Goal: Check status: Check status

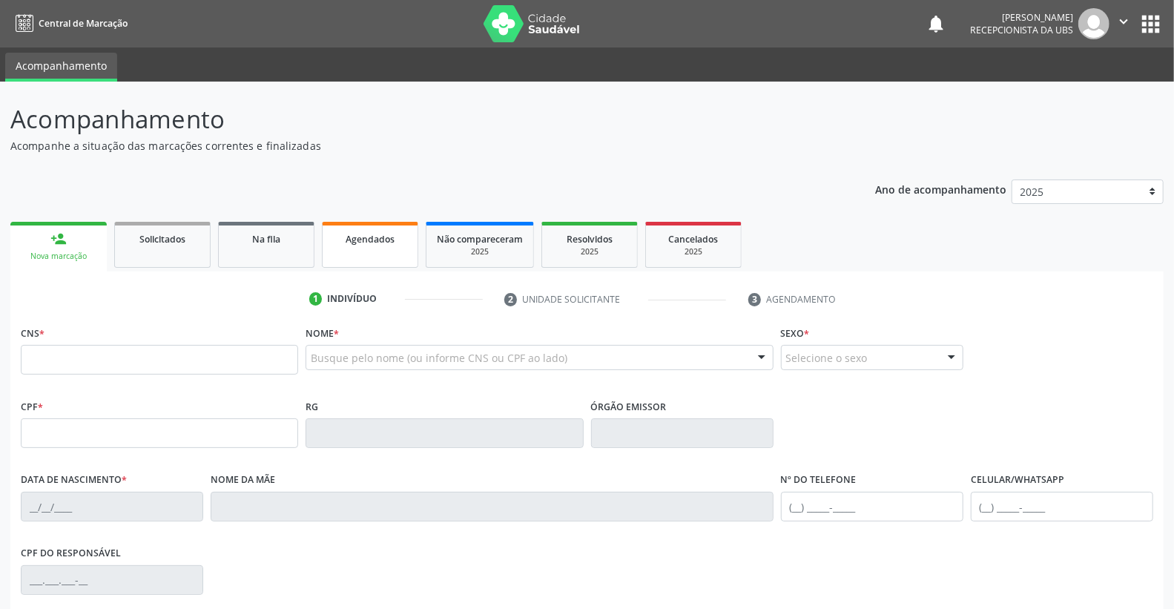
click at [362, 248] on link "Agendados" at bounding box center [370, 245] width 96 height 46
select select "7"
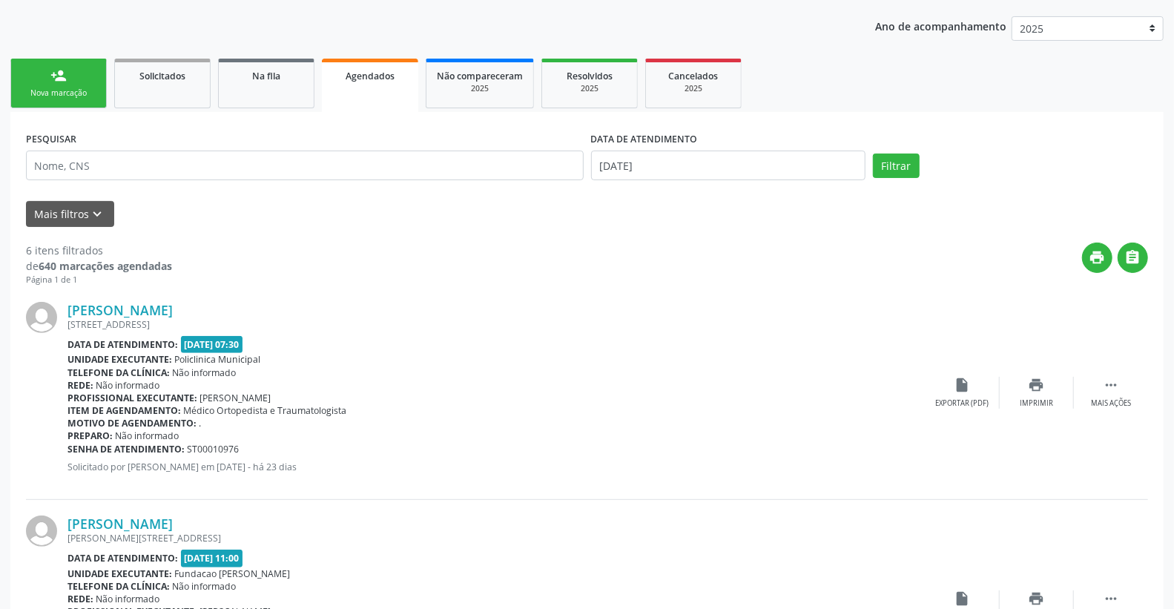
scroll to position [82, 0]
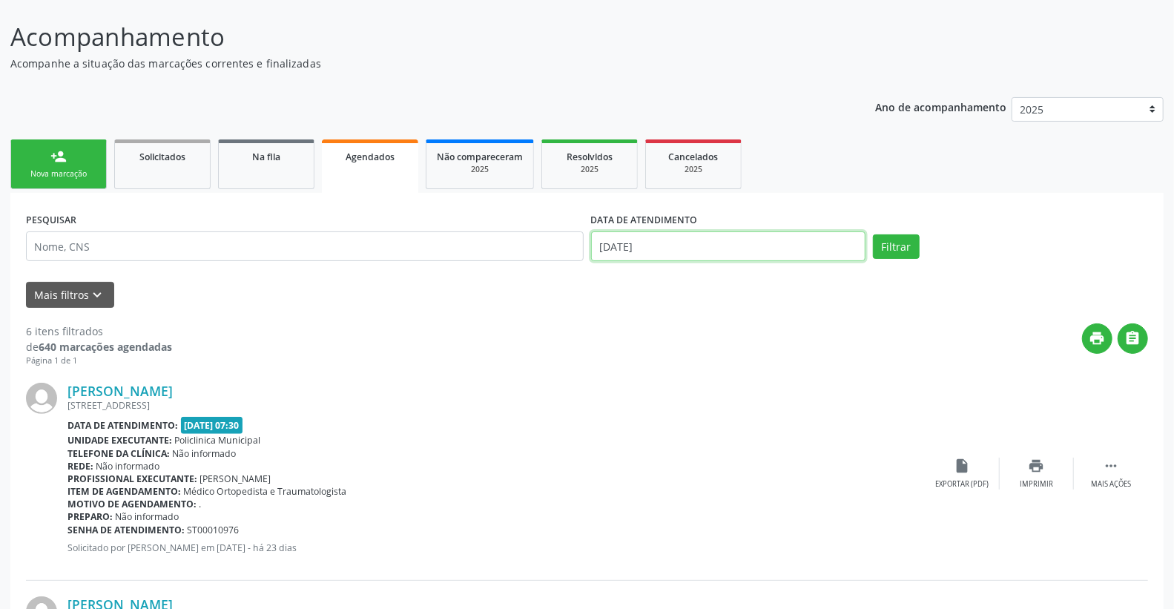
click at [603, 245] on input "[DATE]" at bounding box center [728, 246] width 275 height 30
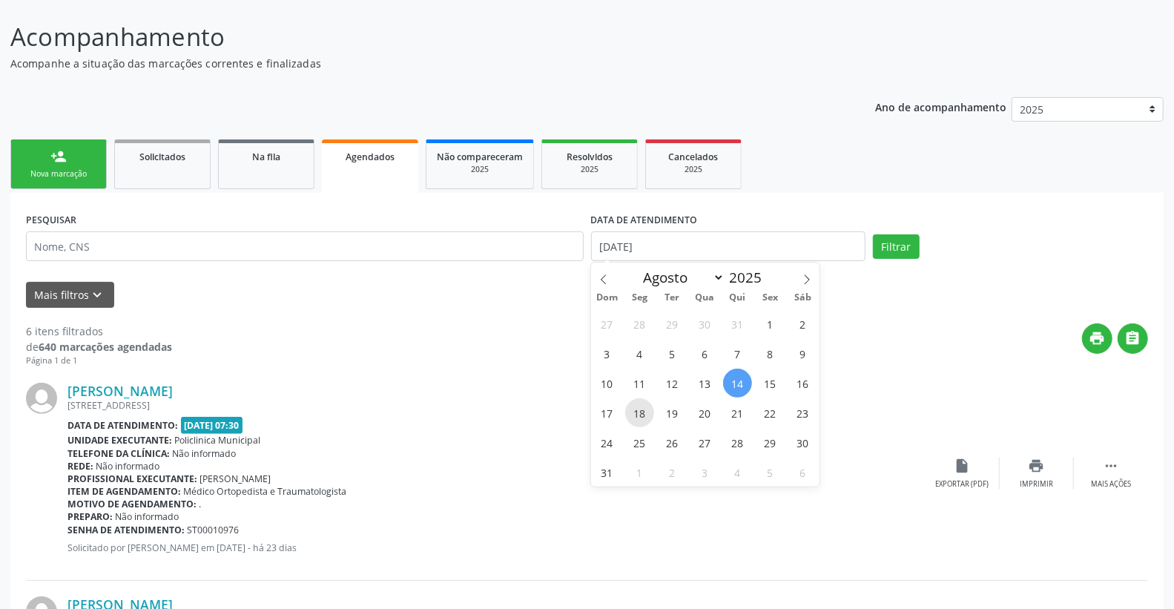
click at [643, 414] on span "18" at bounding box center [639, 412] width 29 height 29
type input "[DATE]"
click at [641, 411] on span "18" at bounding box center [639, 412] width 29 height 29
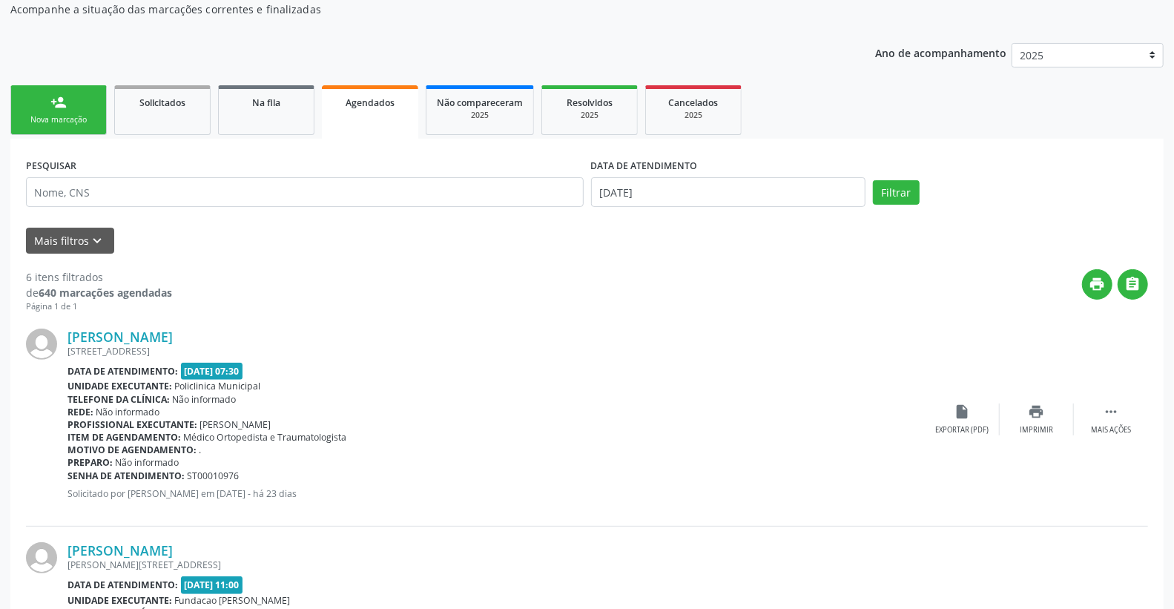
scroll to position [165, 0]
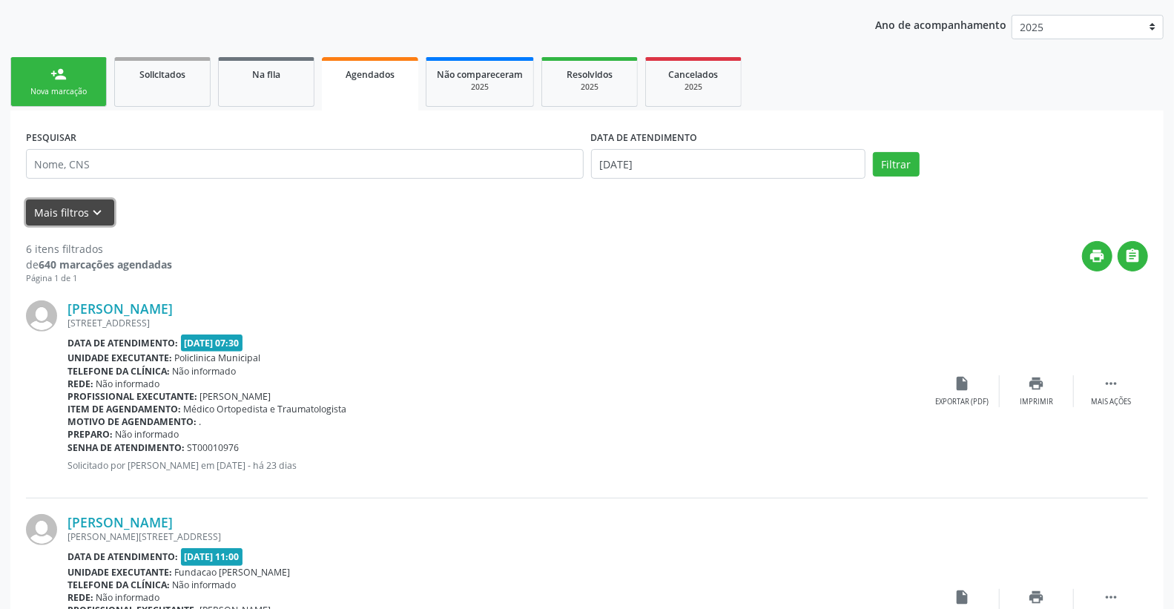
click at [90, 215] on icon "keyboard_arrow_down" at bounding box center [98, 213] width 16 height 16
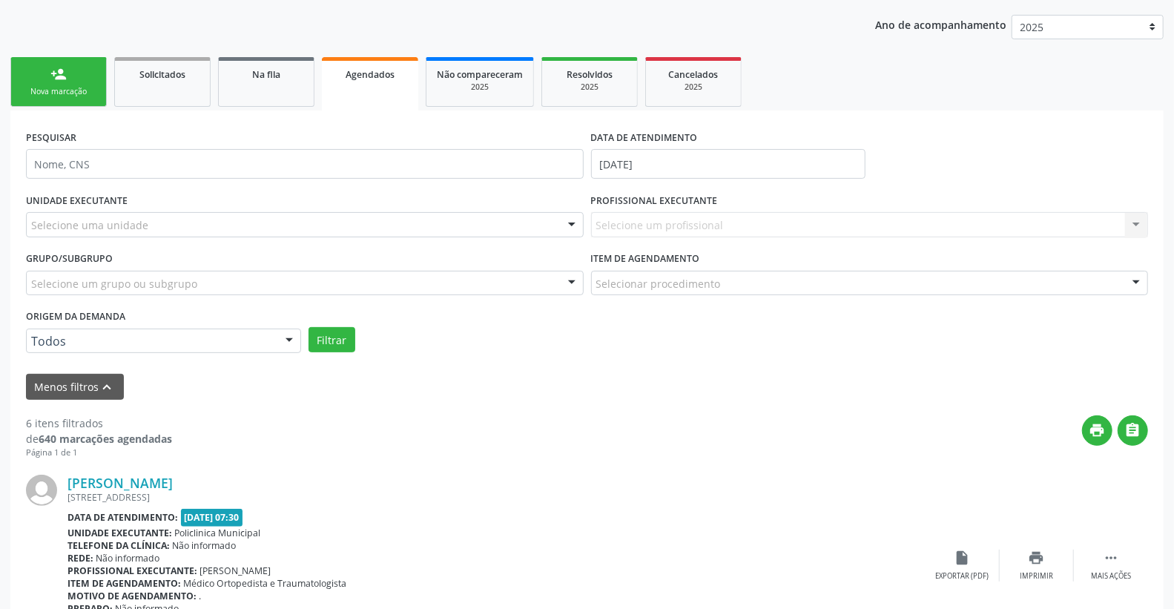
click at [572, 225] on div at bounding box center [572, 225] width 22 height 25
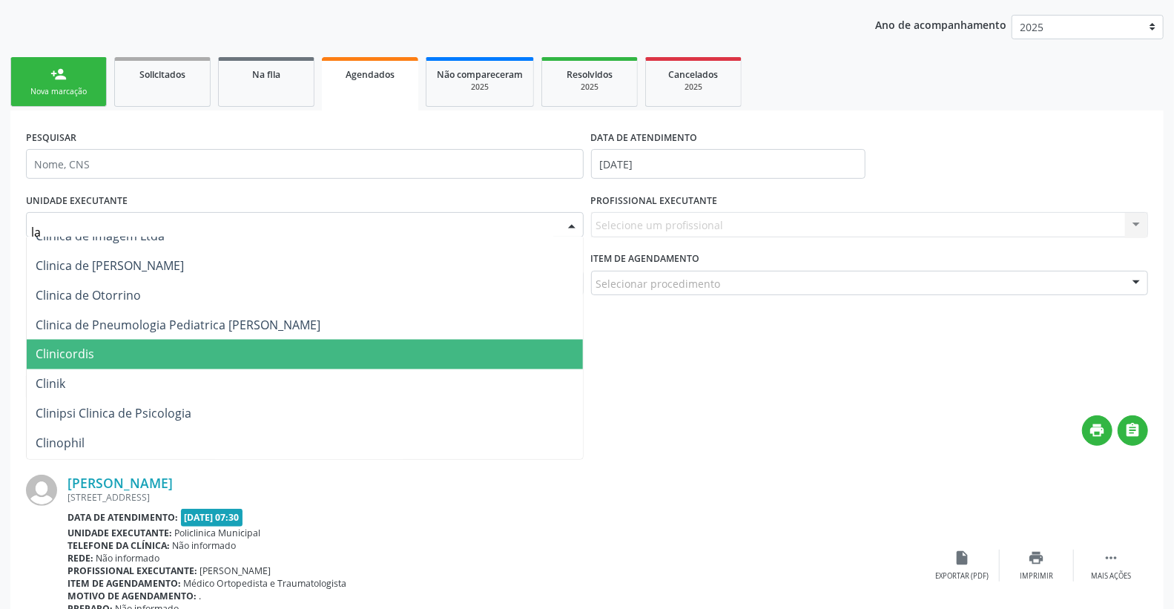
scroll to position [876, 0]
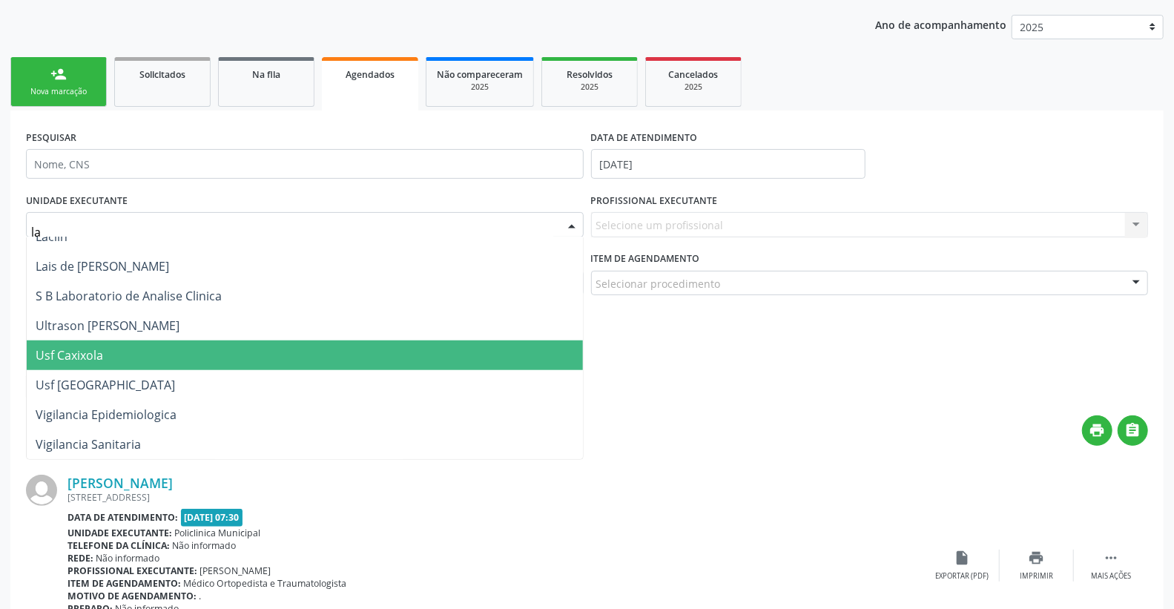
type input "lab"
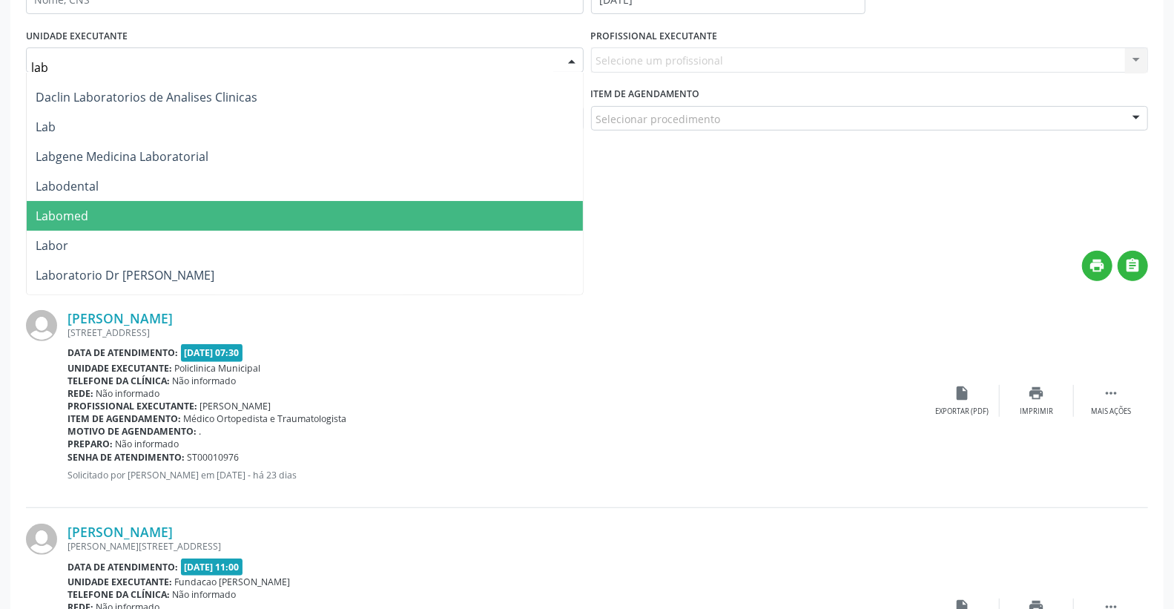
scroll to position [0, 0]
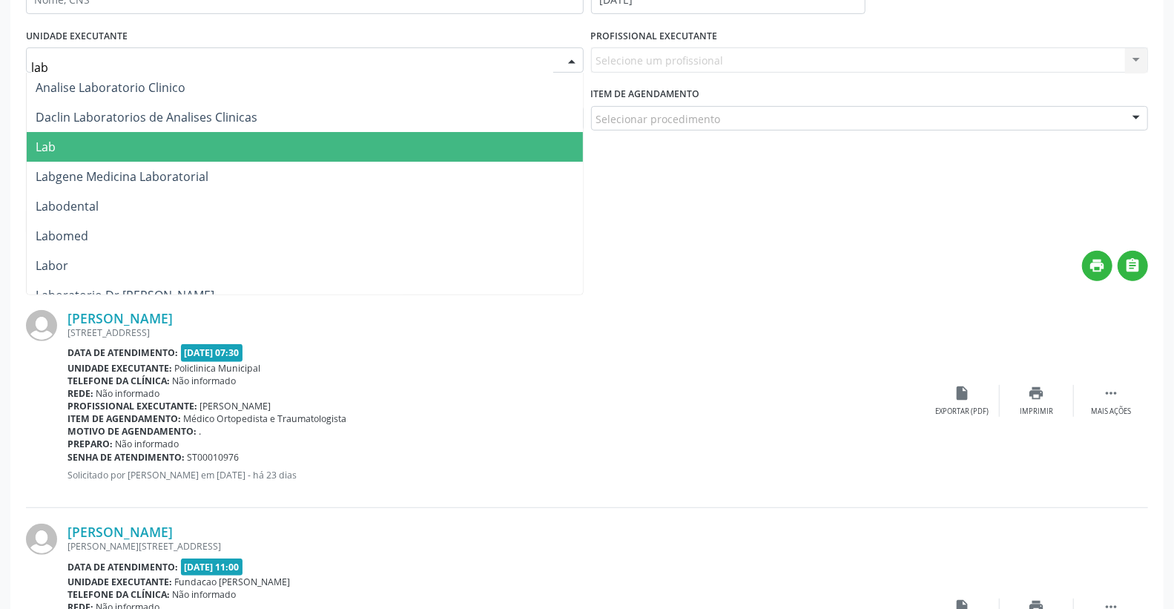
click at [102, 154] on span "Lab" at bounding box center [305, 147] width 556 height 30
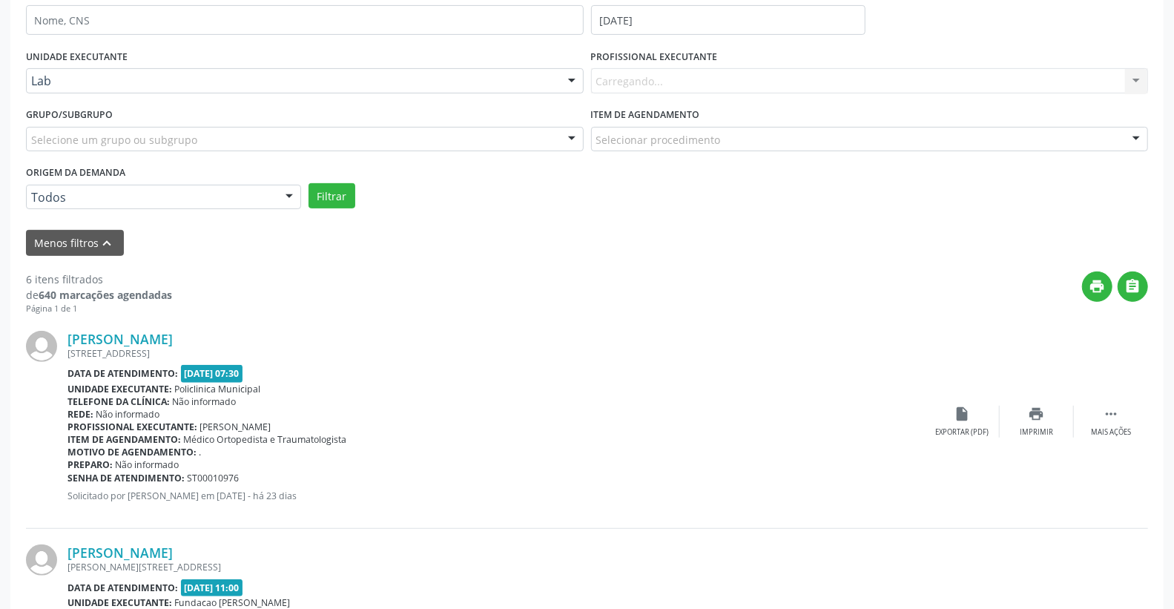
scroll to position [247, 0]
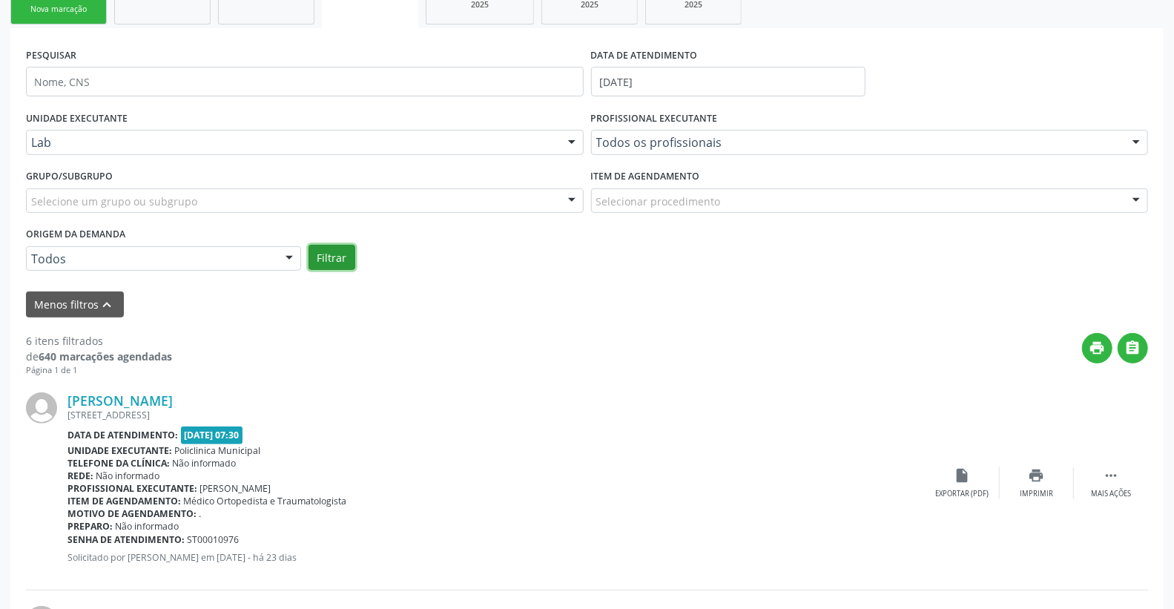
click at [344, 254] on button "Filtrar" at bounding box center [332, 257] width 47 height 25
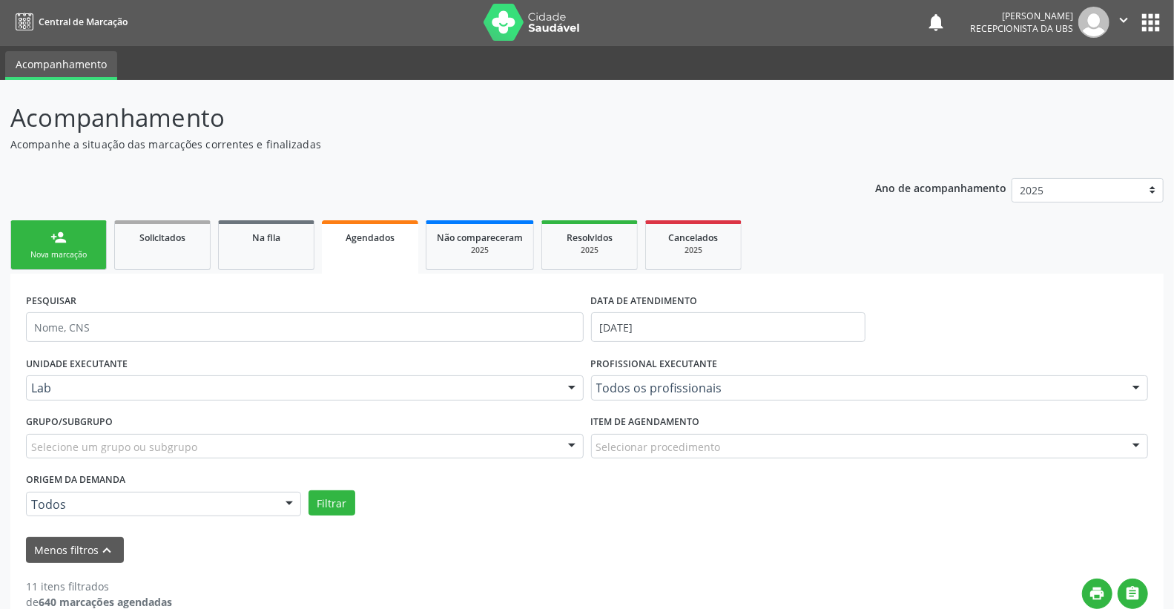
scroll to position [0, 0]
